Goal: Transaction & Acquisition: Purchase product/service

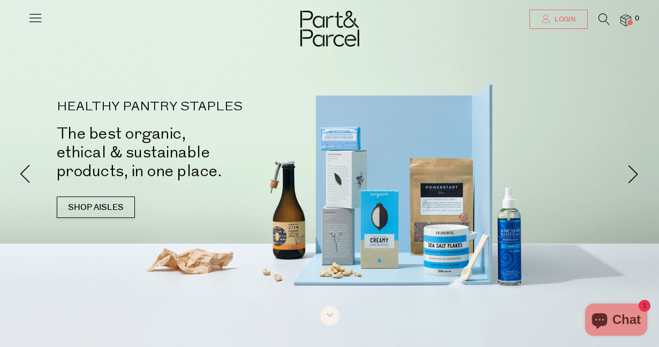
click at [556, 21] on span "Login" at bounding box center [564, 19] width 24 height 9
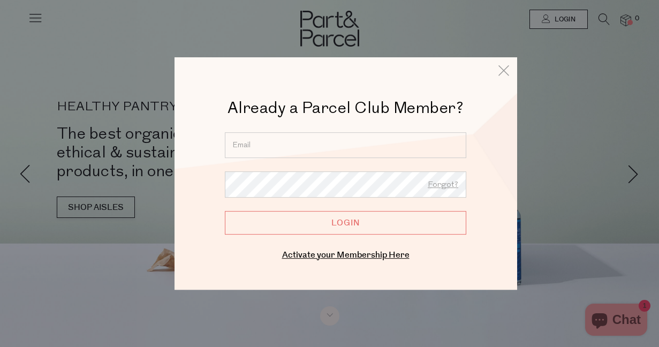
click at [376, 138] on input "email" at bounding box center [345, 145] width 241 height 26
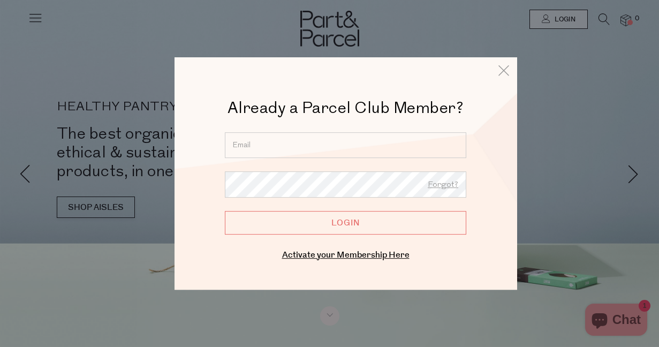
type input "[EMAIL_ADDRESS][DOMAIN_NAME]"
click at [225, 211] on input "Login" at bounding box center [345, 223] width 241 height 24
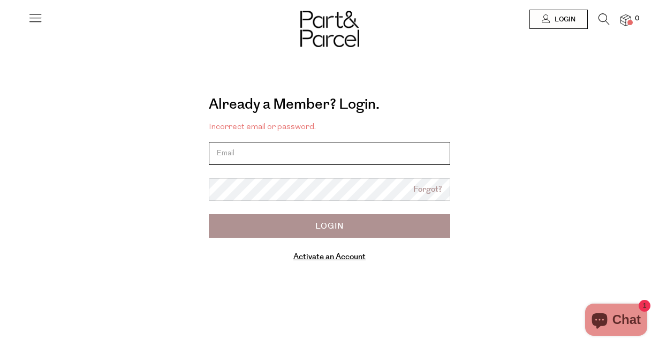
click at [232, 163] on input "email" at bounding box center [329, 153] width 241 height 23
type input "[EMAIL_ADDRESS][DOMAIN_NAME]"
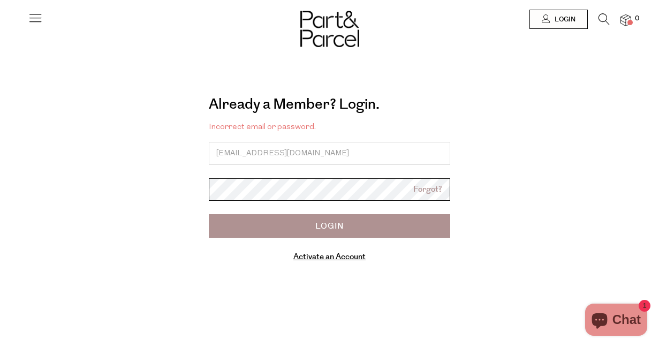
click at [264, 198] on body "Ready to stock up? Close No items in your parcel. Loading Join to Save on this …" at bounding box center [329, 266] width 659 height 533
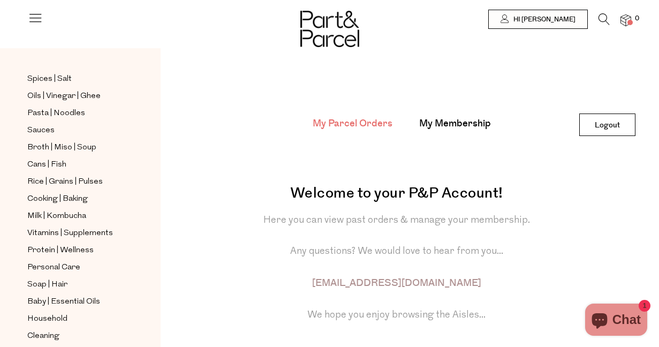
click at [605, 21] on icon at bounding box center [603, 19] width 11 height 12
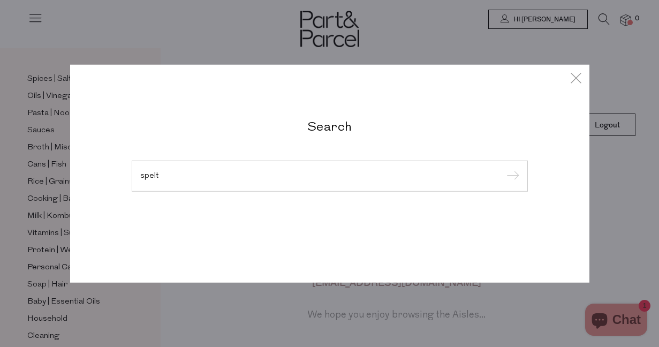
type input "spelt"
click at [503, 169] on input "submit" at bounding box center [511, 177] width 16 height 16
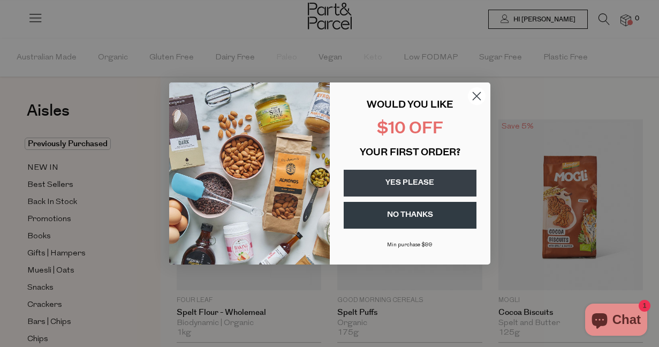
click at [475, 92] on circle "Close dialog" at bounding box center [476, 96] width 18 height 18
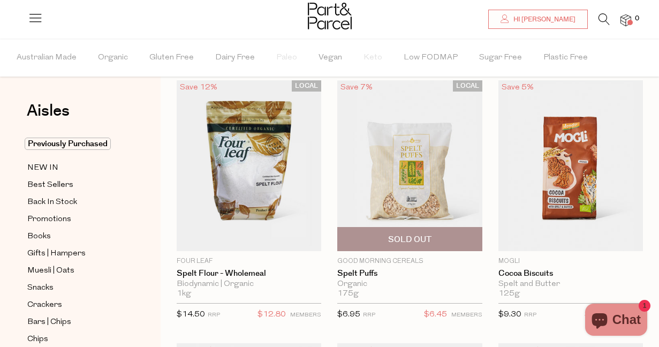
scroll to position [43, 0]
